Goal: Check status: Check status

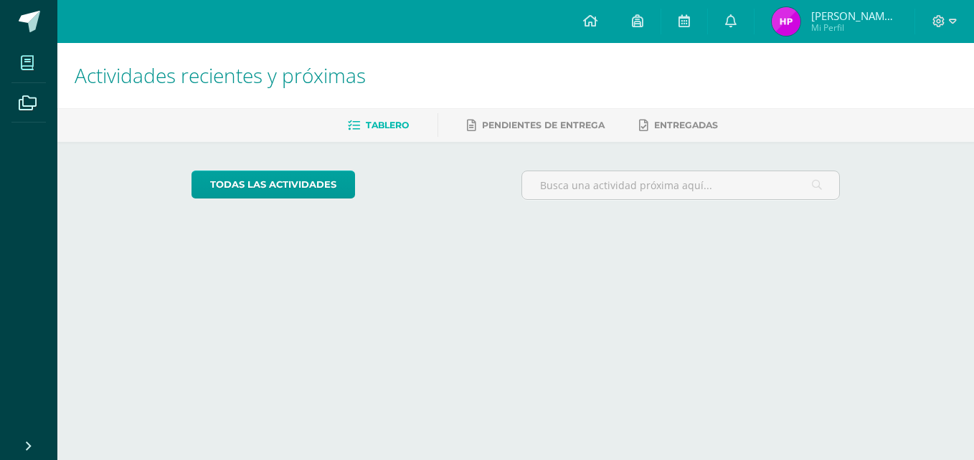
click at [32, 67] on icon at bounding box center [27, 63] width 13 height 14
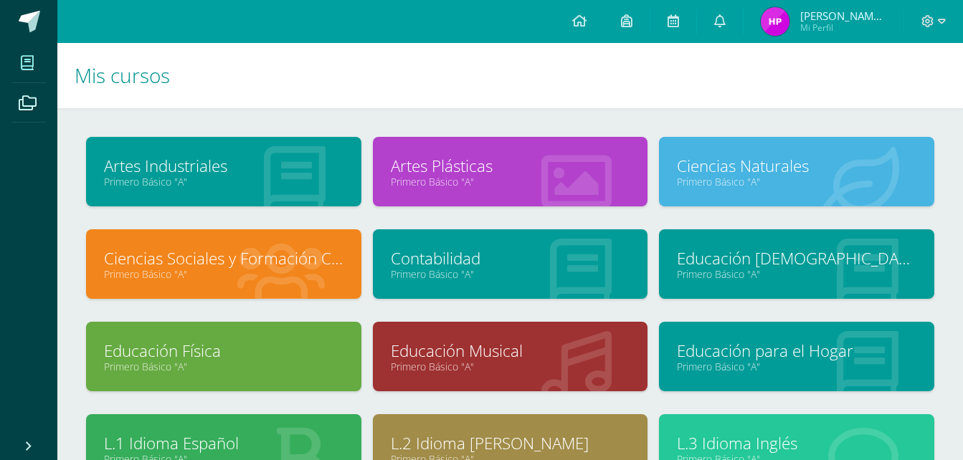
click at [475, 171] on link "Artes Plásticas" at bounding box center [511, 166] width 240 height 22
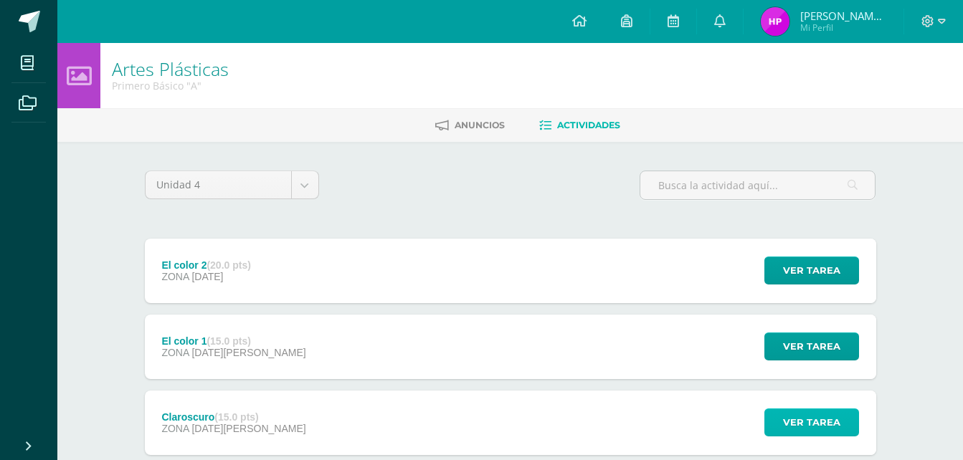
click at [790, 424] on span "Ver tarea" at bounding box center [811, 423] width 57 height 27
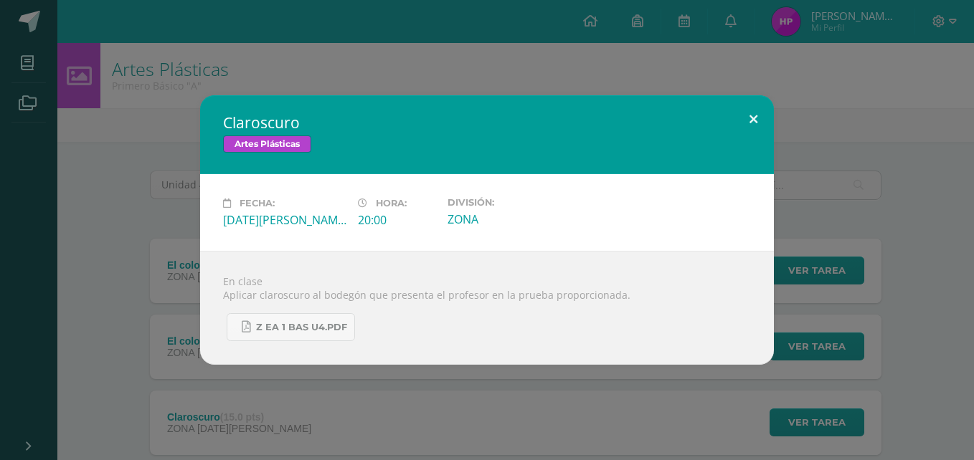
click at [742, 116] on button at bounding box center [753, 119] width 41 height 49
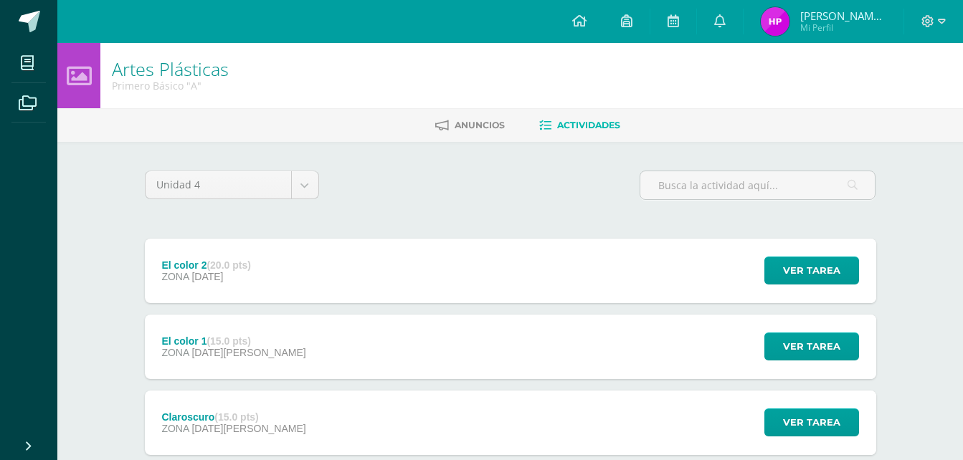
click at [797, 332] on div "Ver tarea" at bounding box center [809, 347] width 133 height 65
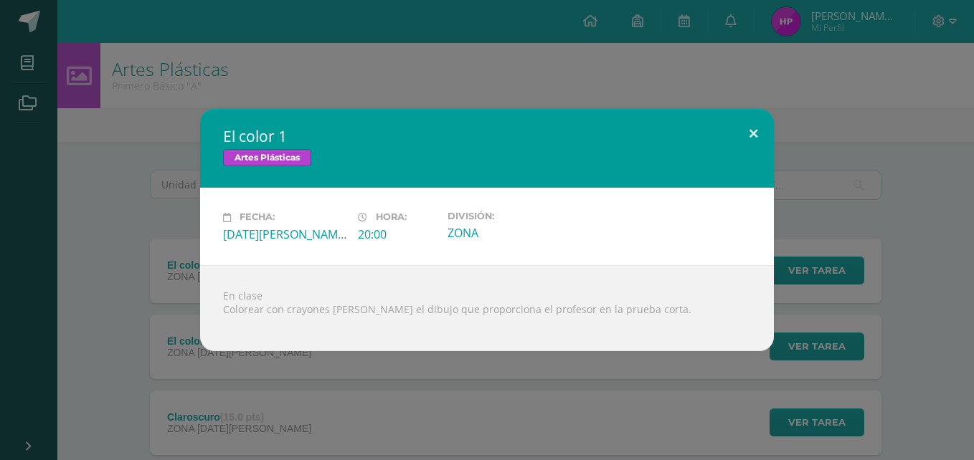
click at [766, 133] on button at bounding box center [753, 133] width 41 height 49
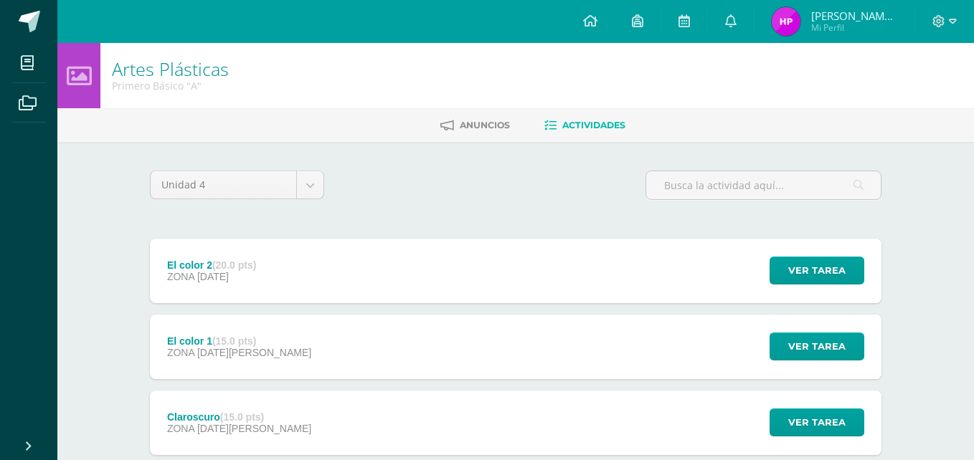
click at [766, 133] on div "El color 1 Artes Plásticas Fecha: Martes 26 de Agosto Hora: 20:00 División: ZONA" at bounding box center [487, 230] width 963 height 242
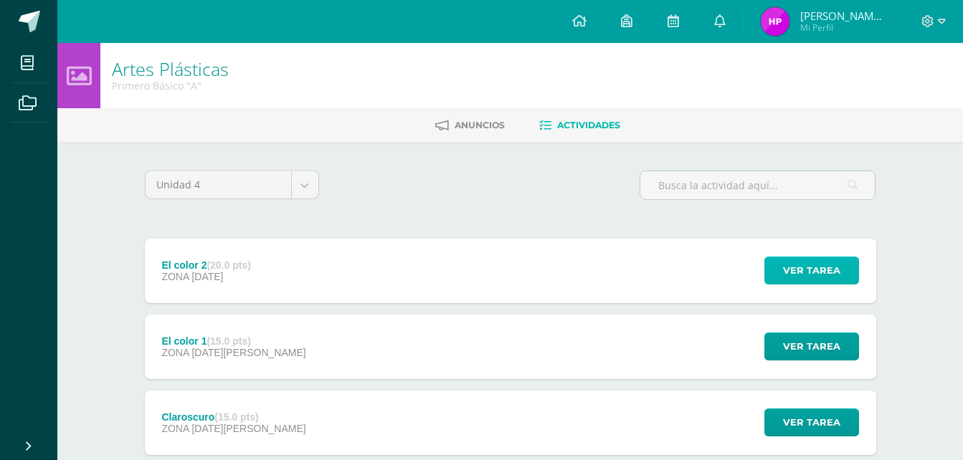
click at [792, 261] on span "Ver tarea" at bounding box center [811, 270] width 57 height 27
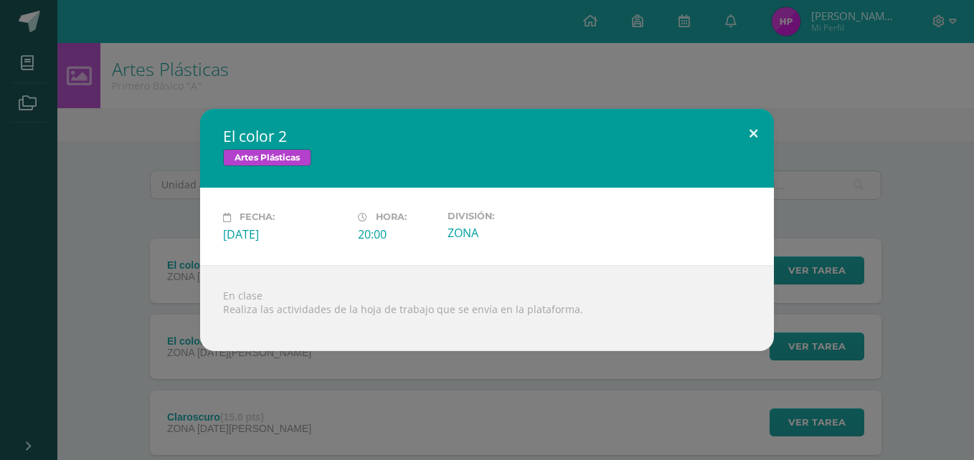
click at [748, 139] on button at bounding box center [753, 133] width 41 height 49
